Goal: Check status: Check status

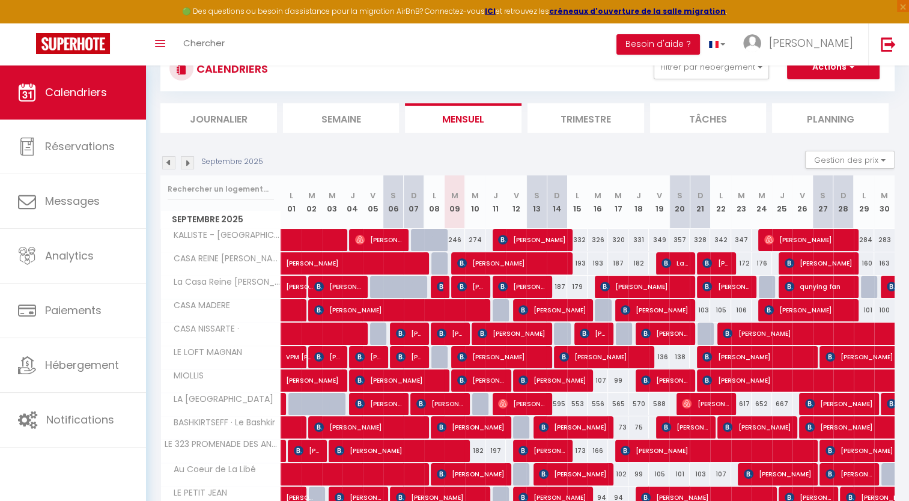
scroll to position [96, 0]
click at [459, 398] on span "[PERSON_NAME]" at bounding box center [439, 403] width 47 height 23
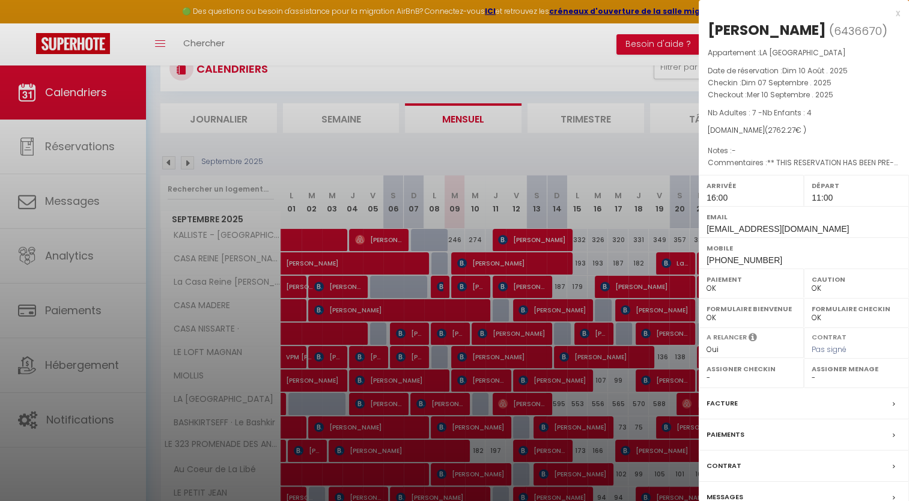
click at [896, 12] on div "x" at bounding box center [798, 13] width 201 height 14
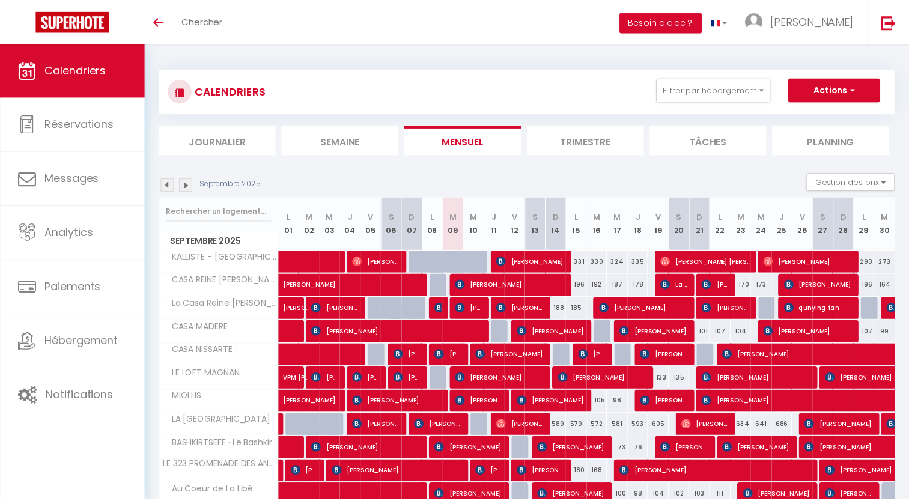
scroll to position [96, 0]
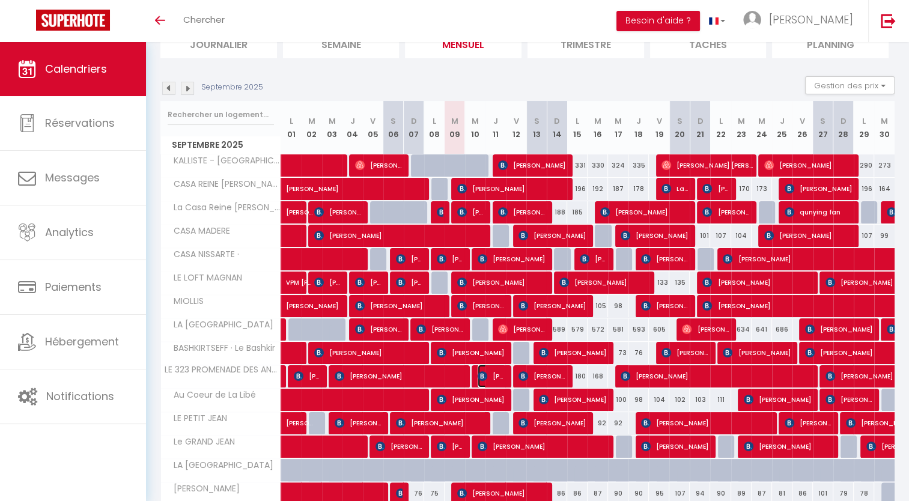
click at [488, 371] on span "[PERSON_NAME]" at bounding box center [491, 375] width 28 height 23
select select "OK"
select select "KO"
select select "0"
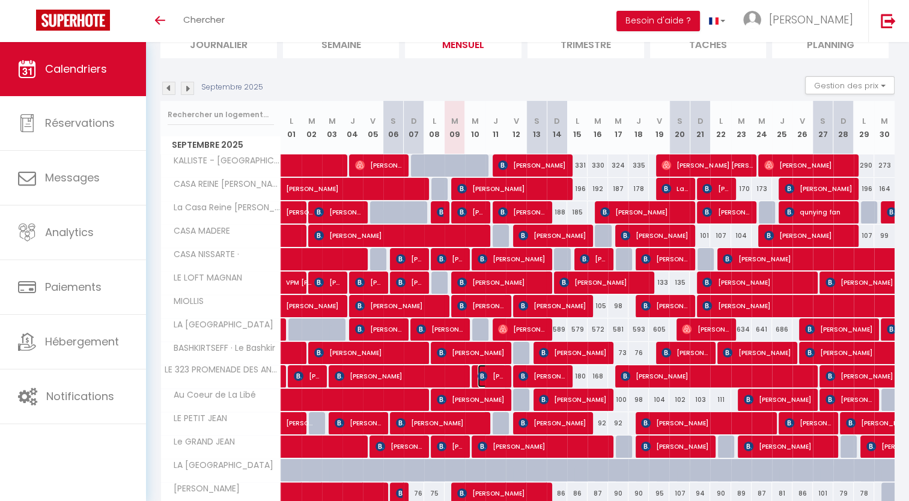
select select "1"
select select
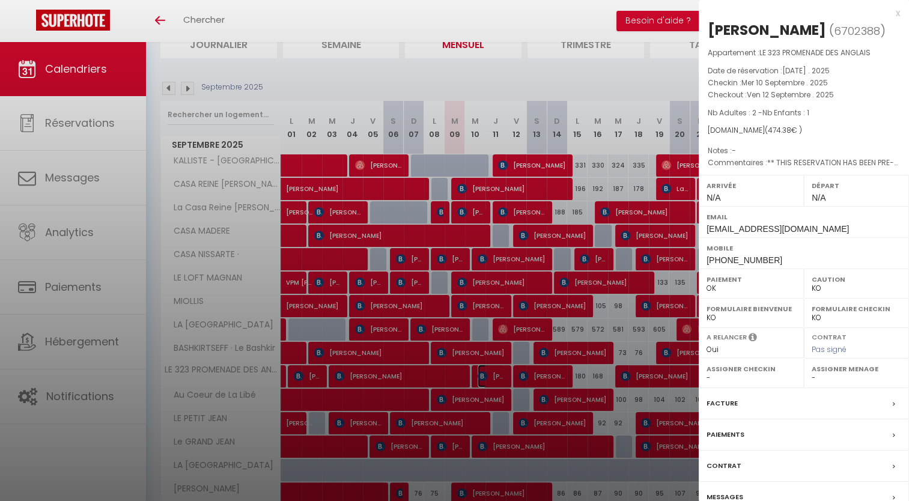
scroll to position [0, 0]
click at [582, 42] on div at bounding box center [454, 250] width 909 height 501
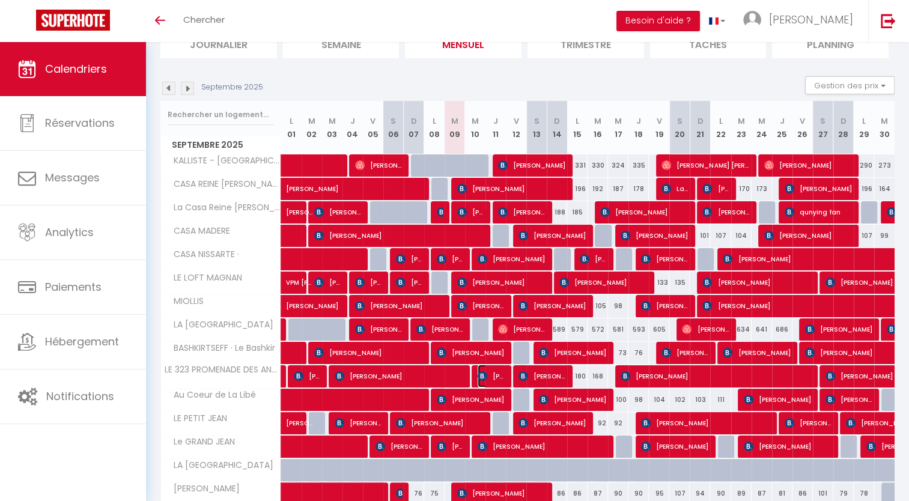
click at [495, 373] on span "[PERSON_NAME]" at bounding box center [490, 375] width 27 height 23
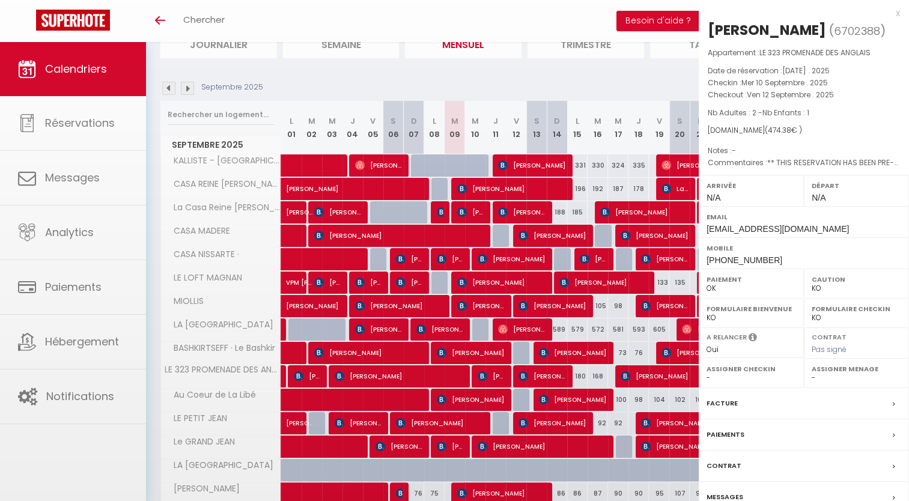
click at [495, 373] on div at bounding box center [454, 250] width 909 height 501
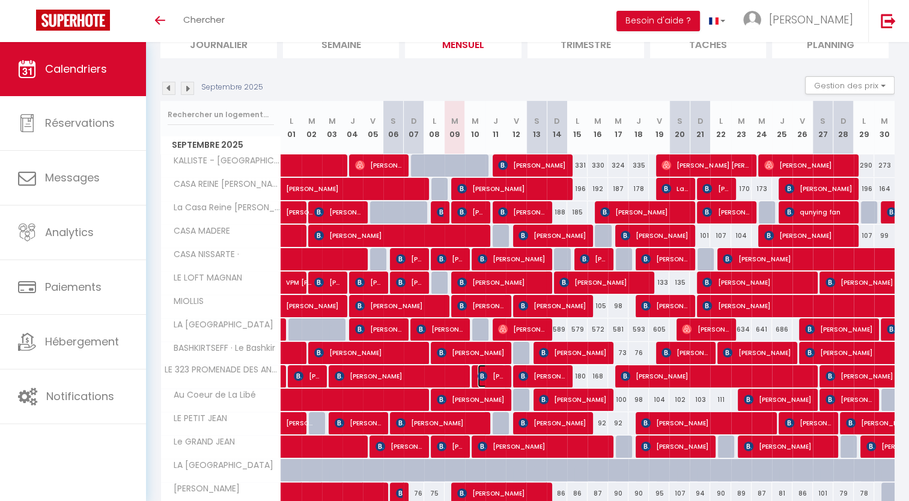
click at [495, 373] on span "[PERSON_NAME]" at bounding box center [490, 375] width 27 height 23
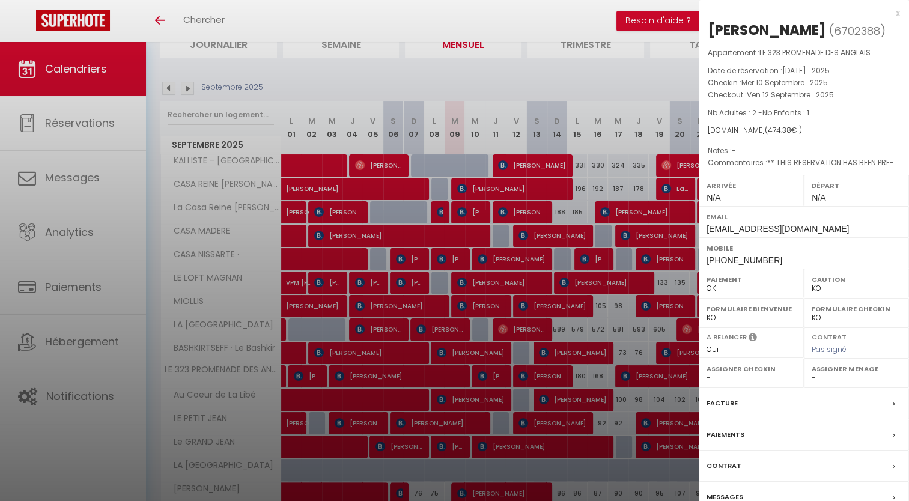
click at [506, 71] on div at bounding box center [454, 250] width 909 height 501
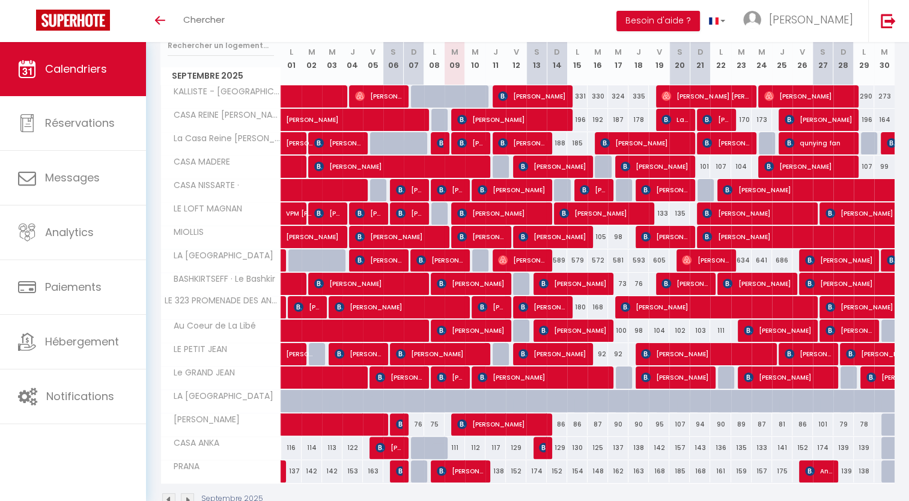
scroll to position [168, 0]
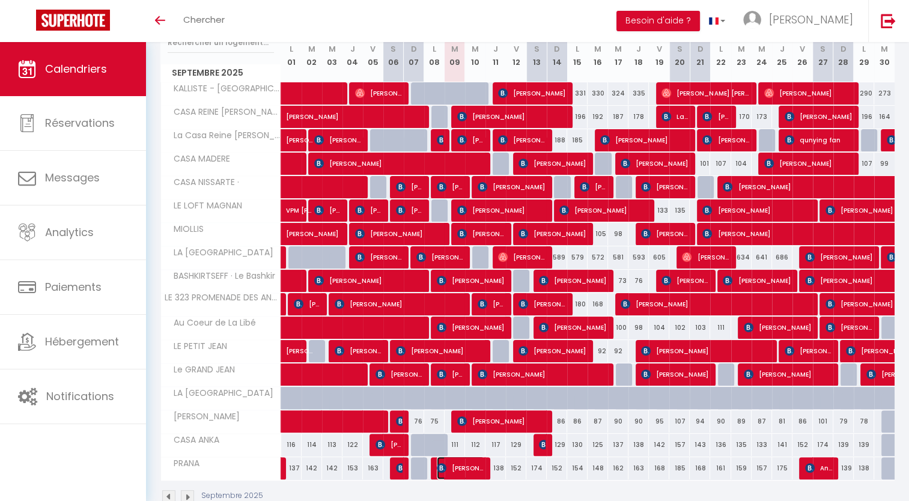
click at [467, 470] on span "[PERSON_NAME]" at bounding box center [460, 467] width 47 height 23
select select "OK"
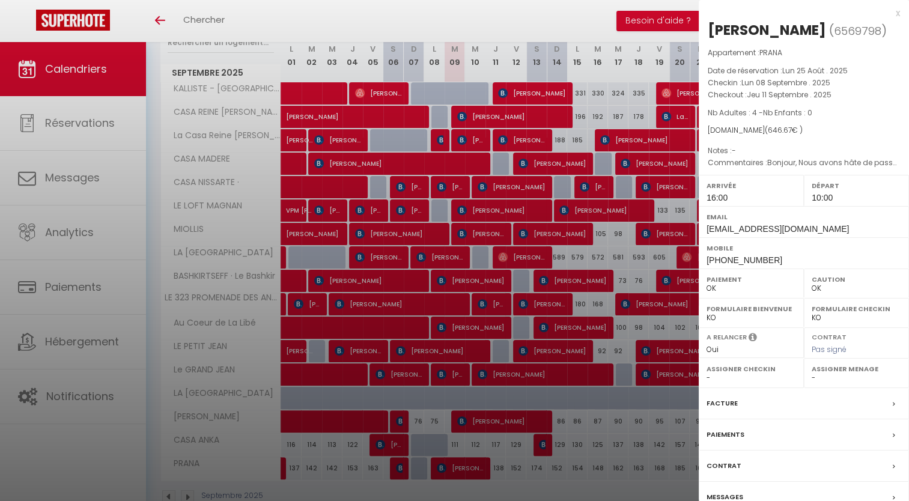
click at [899, 13] on div "x" at bounding box center [798, 13] width 201 height 14
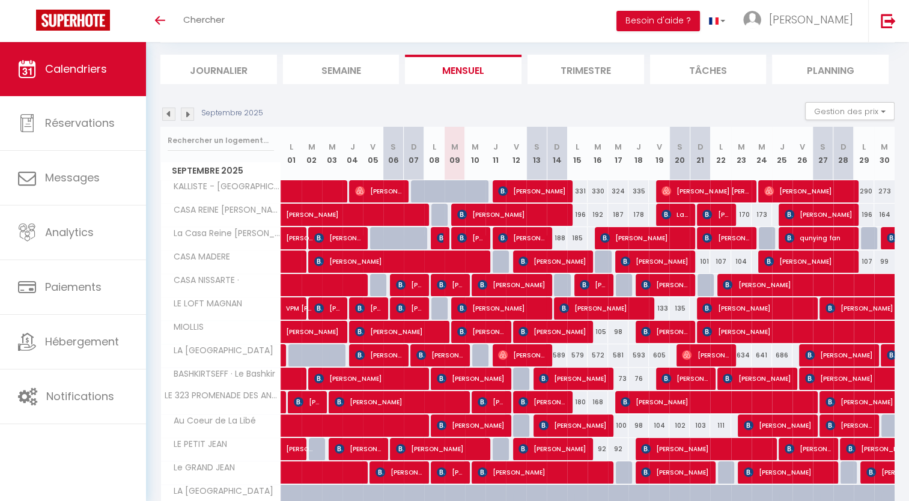
scroll to position [48, 0]
